Goal: Complete application form

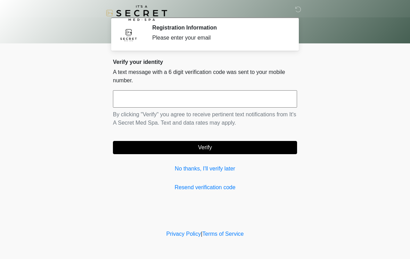
click at [216, 100] on input "text" at bounding box center [205, 98] width 184 height 17
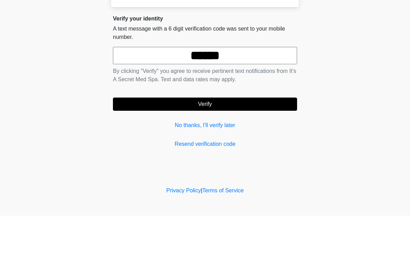
type input "******"
click at [250, 141] on button "Verify" at bounding box center [205, 147] width 184 height 13
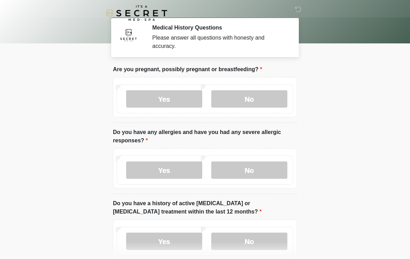
click at [263, 95] on label "No" at bounding box center [249, 98] width 76 height 17
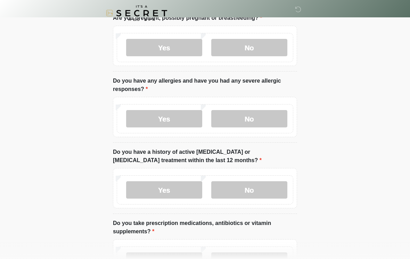
scroll to position [55, 0]
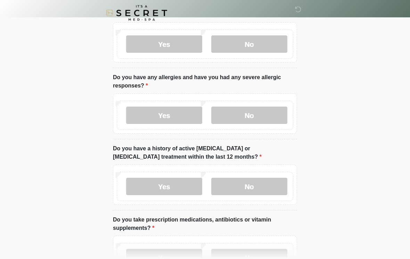
click at [180, 120] on label "Yes" at bounding box center [164, 115] width 76 height 17
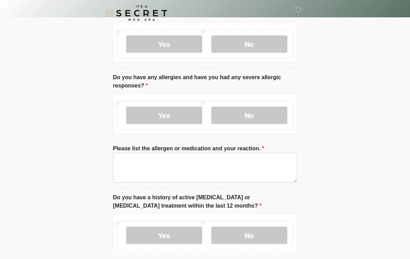
click at [248, 116] on label "No" at bounding box center [249, 115] width 76 height 17
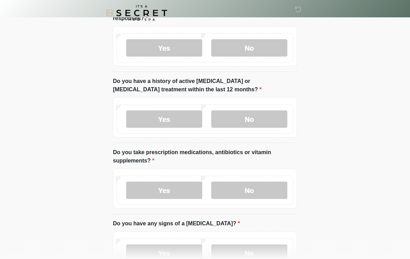
scroll to position [123, 0]
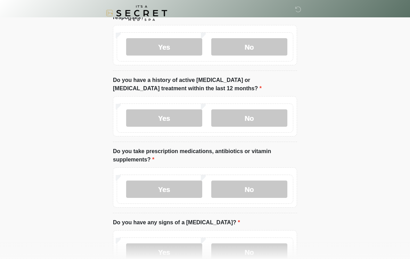
click at [258, 120] on label "No" at bounding box center [249, 117] width 76 height 17
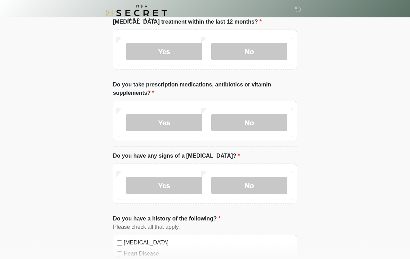
click at [266, 127] on label "No" at bounding box center [249, 122] width 76 height 17
click at [274, 191] on label "No" at bounding box center [249, 185] width 76 height 17
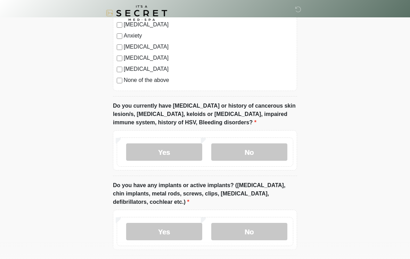
scroll to position [481, 0]
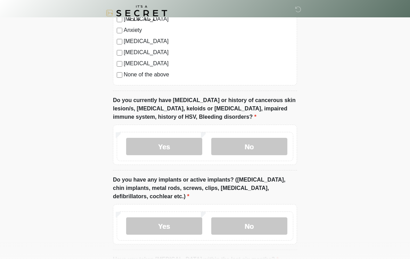
click at [266, 142] on label "No" at bounding box center [249, 146] width 76 height 17
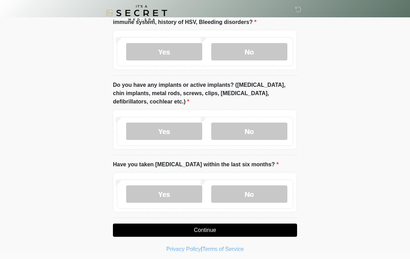
scroll to position [576, 0]
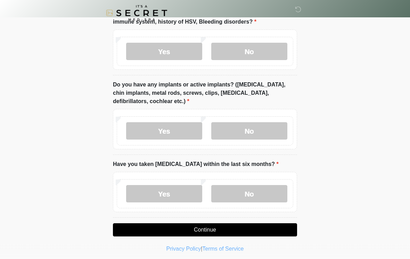
click at [273, 128] on label "No" at bounding box center [249, 131] width 76 height 17
click at [275, 195] on label "No" at bounding box center [249, 193] width 76 height 17
click at [284, 229] on button "Continue" at bounding box center [205, 230] width 184 height 13
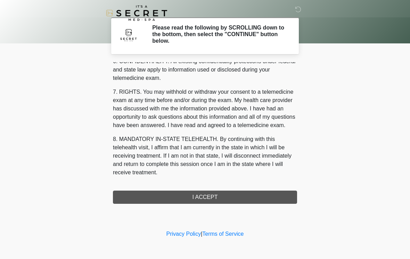
scroll to position [283, 0]
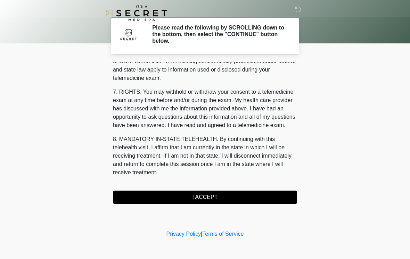
click at [244, 200] on button "I ACCEPT" at bounding box center [205, 197] width 184 height 13
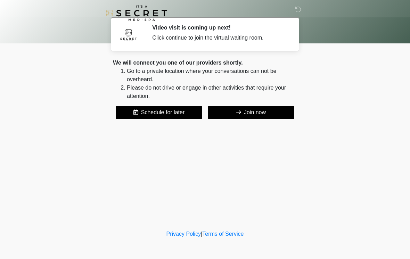
click at [261, 116] on button "Join now" at bounding box center [251, 112] width 87 height 13
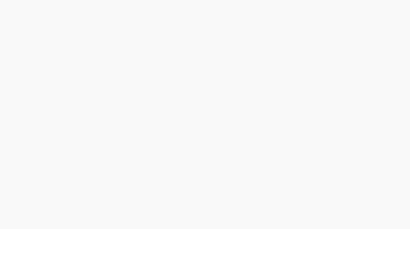
scroll to position [2, 0]
